Goal: Use online tool/utility: Utilize a website feature to perform a specific function

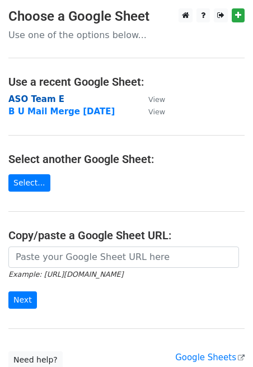
click at [41, 100] on strong "ASO Team E" at bounding box center [36, 99] width 56 height 10
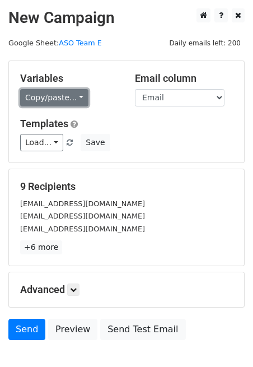
click at [77, 99] on link "Copy/paste..." at bounding box center [54, 97] width 68 height 17
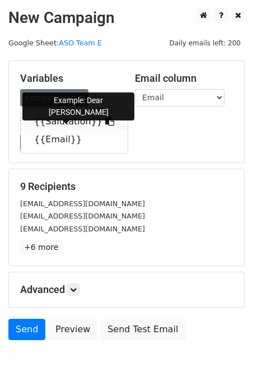
click at [59, 120] on link "{{Salutation}}" at bounding box center [74, 122] width 107 height 18
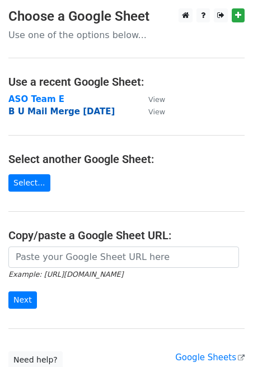
click at [76, 112] on strong "B U Mail Merge [DATE]" at bounding box center [61, 112] width 107 height 10
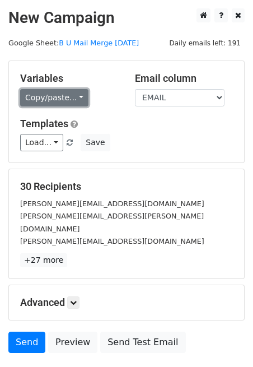
click at [77, 96] on link "Copy/paste..." at bounding box center [54, 97] width 68 height 17
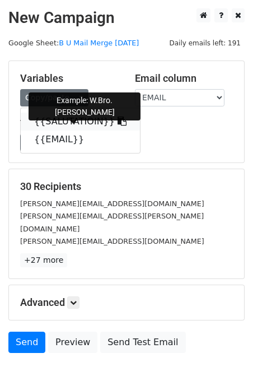
click at [63, 121] on link "{{SALUTATIOIN}}" at bounding box center [80, 122] width 119 height 18
